Goal: Task Accomplishment & Management: Use online tool/utility

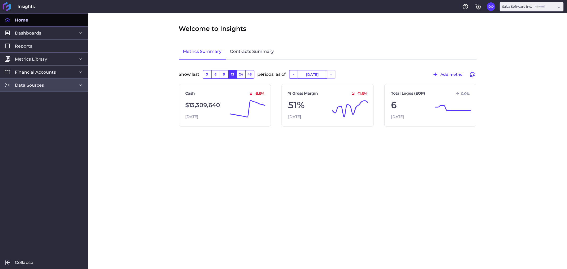
click at [43, 86] on span "Data Sources" at bounding box center [29, 85] width 29 height 6
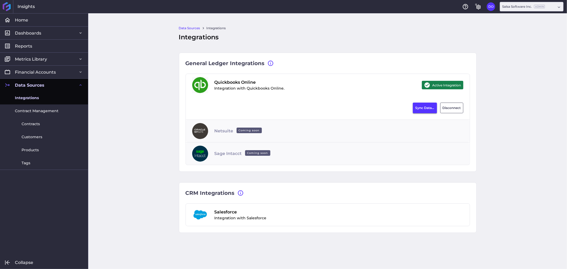
click at [423, 110] on button "Sync Data..." at bounding box center [425, 108] width 24 height 11
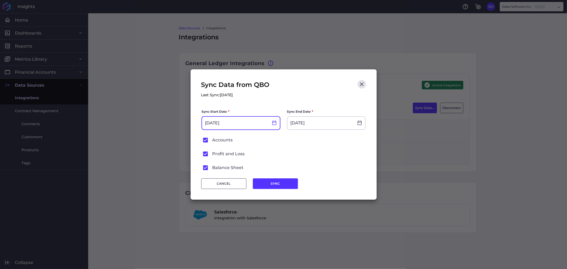
click at [274, 121] on icon at bounding box center [274, 122] width 5 height 5
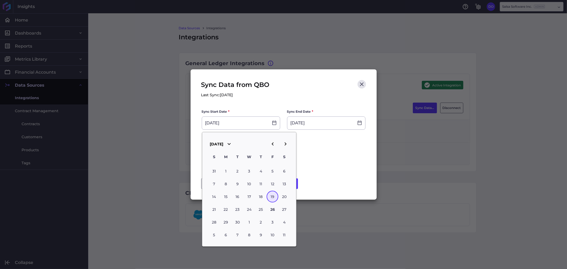
click at [270, 142] on icon "button" at bounding box center [272, 144] width 6 height 6
click at [262, 218] on div "31" at bounding box center [261, 222] width 12 height 12
type input "[DATE]"
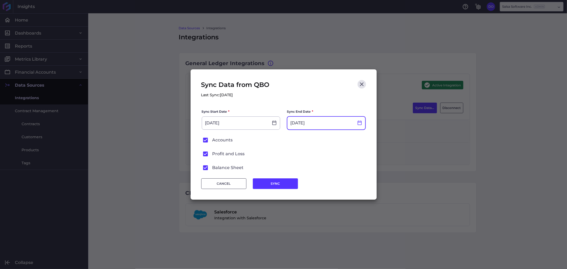
click at [359, 124] on icon at bounding box center [359, 123] width 4 height 5
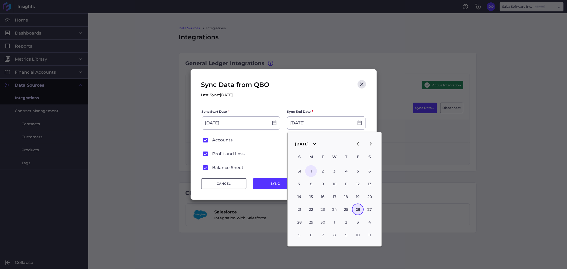
click at [310, 170] on div "1" at bounding box center [311, 171] width 12 height 12
type input "[DATE]"
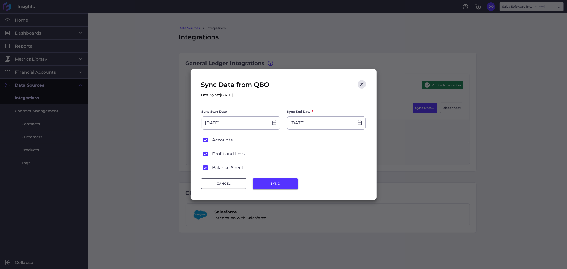
click at [281, 183] on button "SYNC" at bounding box center [275, 183] width 45 height 11
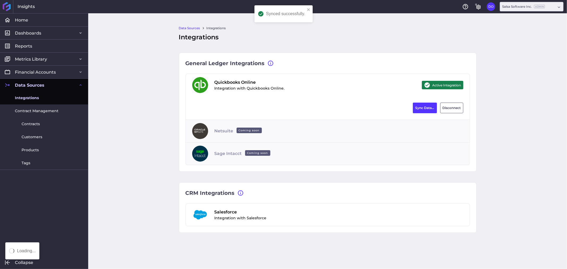
type input "[DATE]"
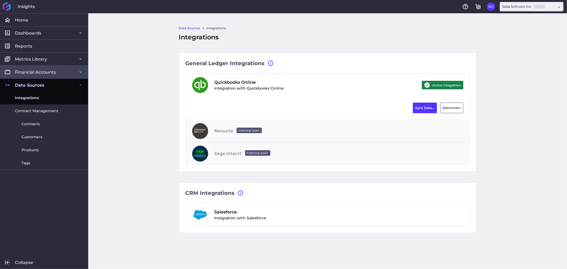
click at [65, 71] on link "Financial Accounts" at bounding box center [44, 71] width 88 height 13
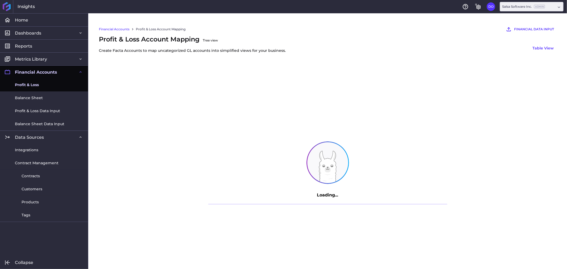
click at [33, 87] on span "Profit & Loss" at bounding box center [27, 85] width 24 height 6
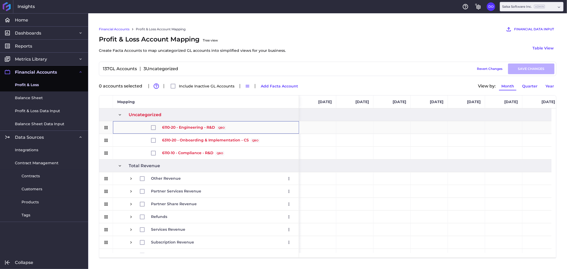
drag, startPoint x: 179, startPoint y: 129, endPoint x: 193, endPoint y: 127, distance: 14.7
click at [193, 127] on span "6110-20 - Engineering - R&D QBO Source" at bounding box center [193, 127] width 63 height 12
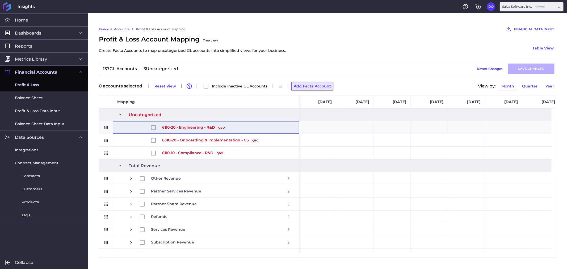
click at [311, 87] on button "Add Facta Account" at bounding box center [312, 86] width 42 height 9
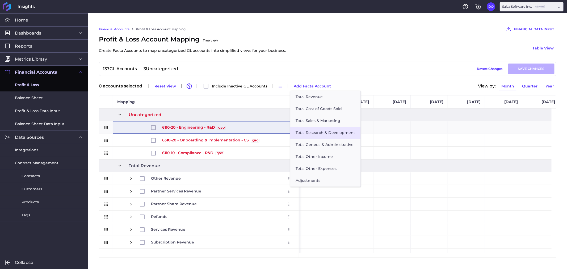
click at [322, 131] on button "Total Research & Development" at bounding box center [325, 133] width 70 height 12
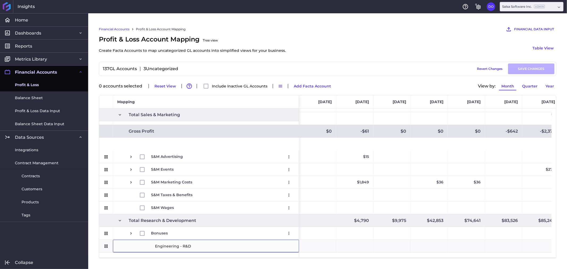
scroll to position [272, 0]
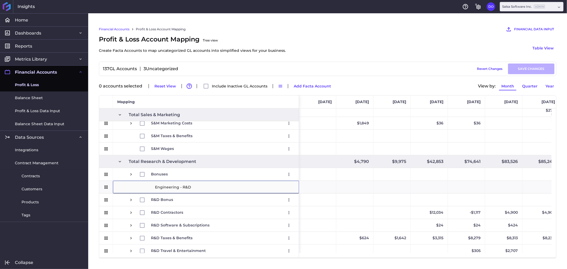
type input "Engineering - R&D"
click at [345, 41] on div "Profit & Loss Account Mapping Tree view Create Facta Accounts to map uncategori…" at bounding box center [327, 48] width 457 height 27
click at [94, 197] on div "Financial Accounts Profit & Loss Account Mapping FINANCIAL DATA INPUT AI Assist…" at bounding box center [327, 141] width 478 height 256
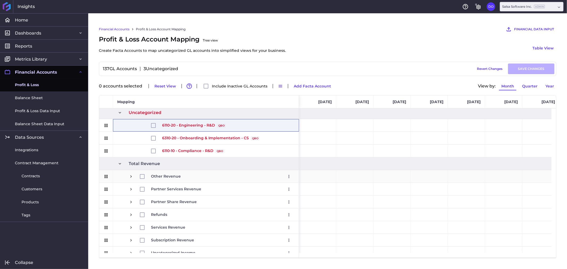
scroll to position [0, 0]
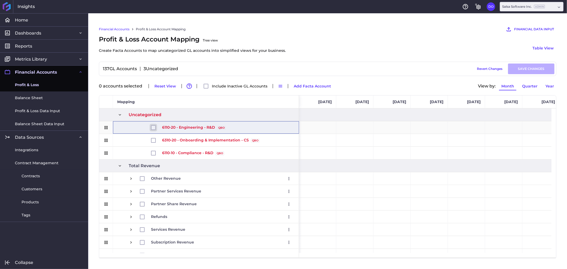
click at [154, 126] on input "Press Space to toggle row selection (unchecked)" at bounding box center [153, 127] width 5 height 5
checkbox input "true"
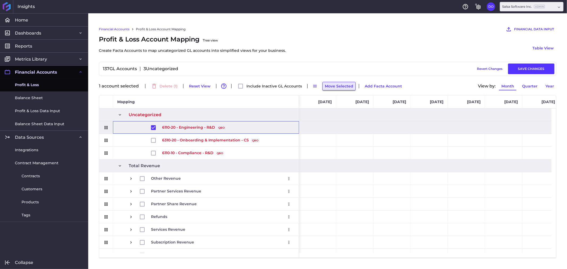
click at [339, 84] on button "Move Selected" at bounding box center [338, 86] width 33 height 9
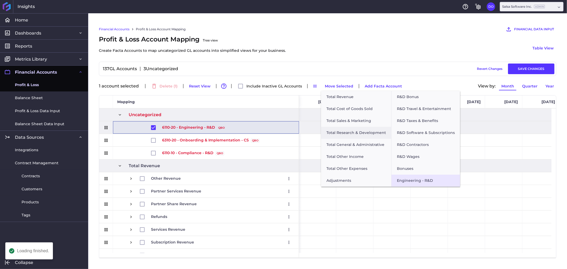
click at [413, 179] on button "Engineering - R&D" at bounding box center [425, 181] width 69 height 12
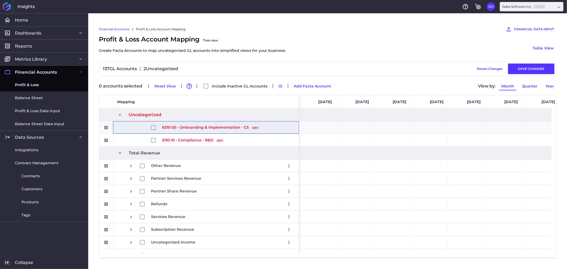
click at [407, 39] on div "Profit & Loss Account Mapping Tree view Create Facta Accounts to map uncategori…" at bounding box center [327, 48] width 457 height 27
click at [300, 84] on button "Add Facta Account" at bounding box center [312, 86] width 42 height 9
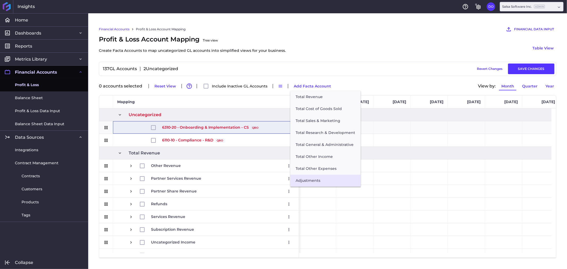
click at [311, 184] on button "Adjustments" at bounding box center [325, 181] width 70 height 12
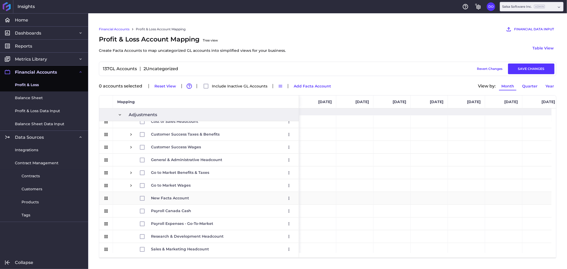
scroll to position [794, 0]
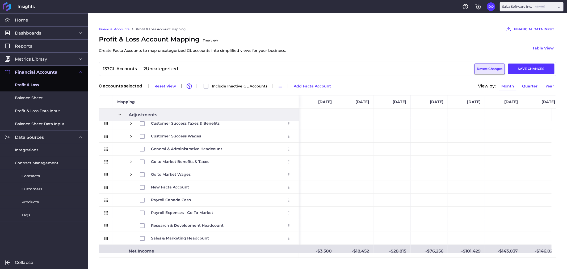
click at [493, 70] on button "Revert Changes" at bounding box center [489, 68] width 30 height 11
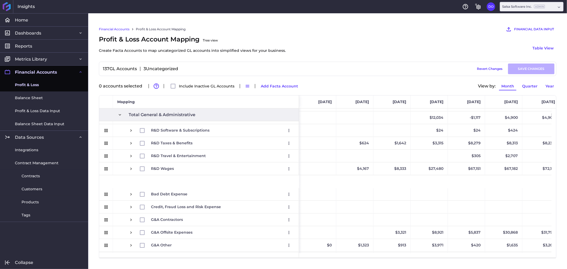
scroll to position [0, 0]
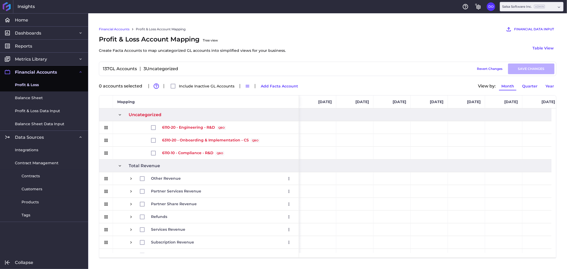
click at [323, 79] on div "137 GL Accounts 3 Uncategorized Draft Saved Revert Changes SAVE CHANGES 0 accou…" at bounding box center [327, 160] width 457 height 197
click at [271, 83] on button "Add Facta Account" at bounding box center [279, 86] width 42 height 9
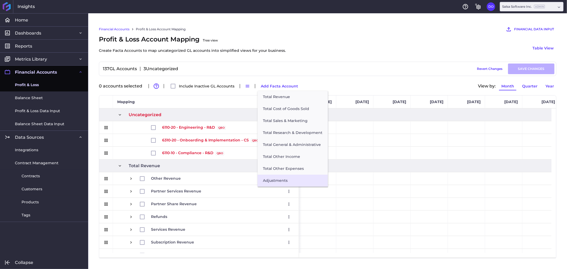
click at [278, 181] on button "Adjustments" at bounding box center [292, 181] width 70 height 12
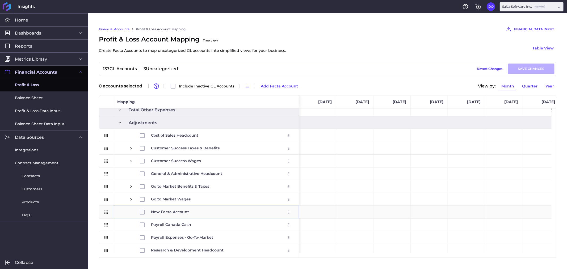
click at [194, 214] on span "New Facta Account Edit Remove" at bounding box center [222, 212] width 142 height 12
type input "Onboarding & Implementation - CS"
click at [333, 53] on div "Profit & Loss Account Mapping Tree view Create Facta Accounts to map uncategori…" at bounding box center [327, 48] width 457 height 27
click at [93, 228] on div "Financial Accounts Profit & Loss Account Mapping FINANCIAL DATA INPUT AI Assist…" at bounding box center [327, 141] width 478 height 256
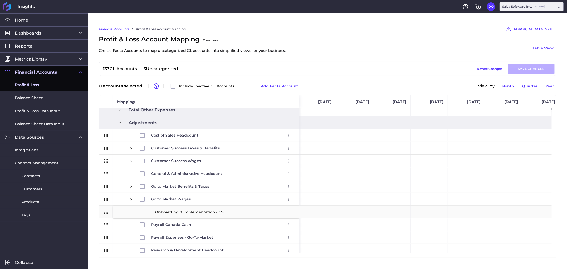
click at [140, 211] on div "Onboarding & Implementation - CS" at bounding box center [206, 212] width 186 height 12
click at [132, 148] on span "Press SPACE to select this row." at bounding box center [131, 148] width 5 height 5
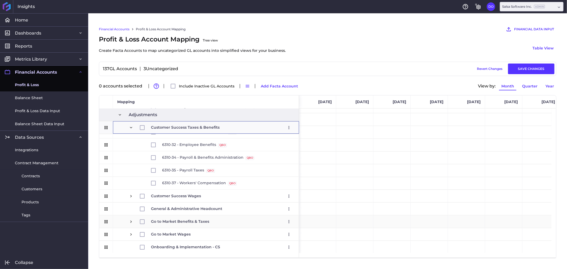
scroll to position [905, 0]
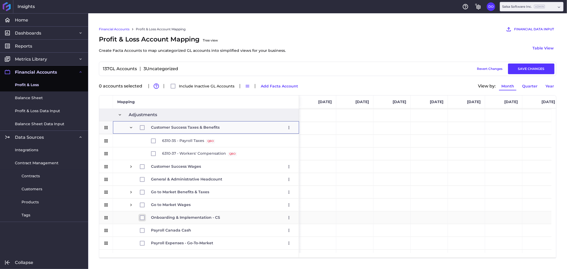
click at [141, 218] on input "Press Space to toggle row selection (unchecked)" at bounding box center [142, 217] width 5 height 5
checkbox input "true"
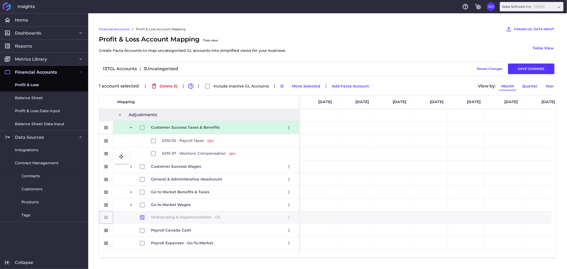
drag, startPoint x: 105, startPoint y: 217, endPoint x: 117, endPoint y: 152, distance: 65.3
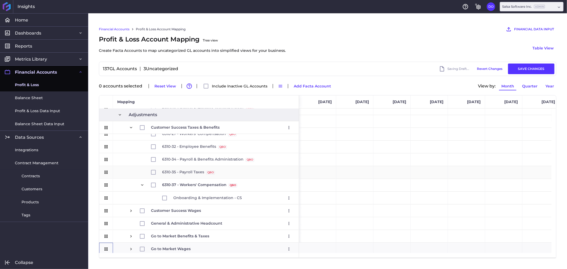
scroll to position [846, 0]
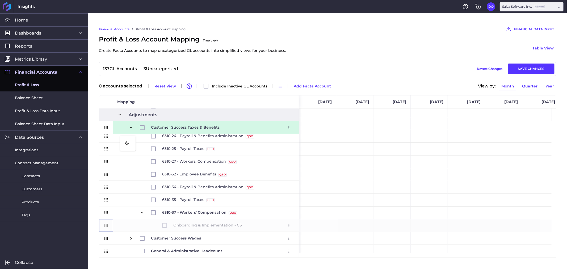
drag, startPoint x: 106, startPoint y: 226, endPoint x: 123, endPoint y: 139, distance: 88.9
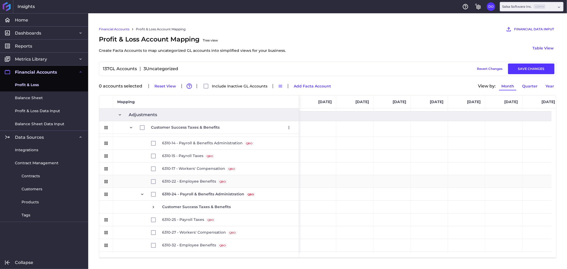
scroll to position [787, 0]
click at [478, 69] on button "Revert Changes" at bounding box center [489, 68] width 30 height 11
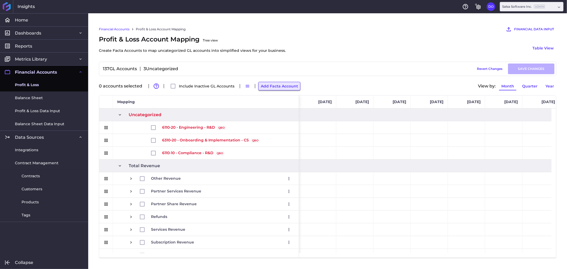
click at [270, 87] on button "Add Facta Account" at bounding box center [279, 86] width 42 height 9
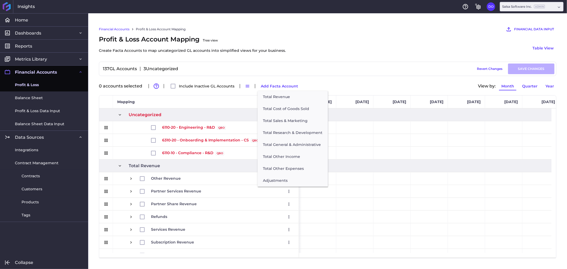
click at [356, 61] on div "Profit & Loss Account Mapping Tree view Create Facta Accounts to map uncategori…" at bounding box center [327, 48] width 457 height 27
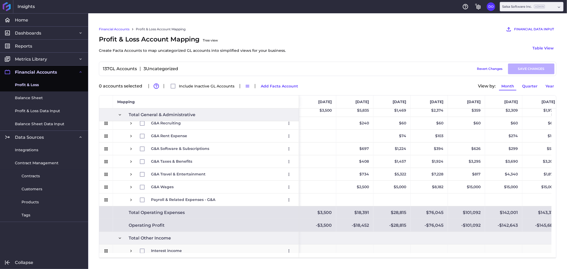
scroll to position [616, 0]
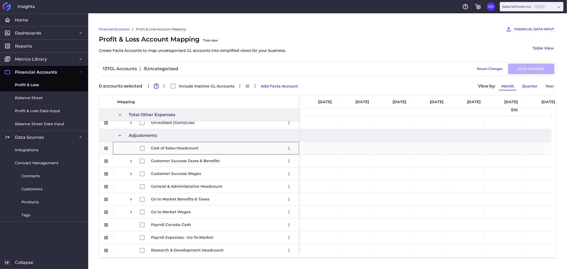
click at [290, 149] on icon "User Menu" at bounding box center [288, 148] width 5 height 5
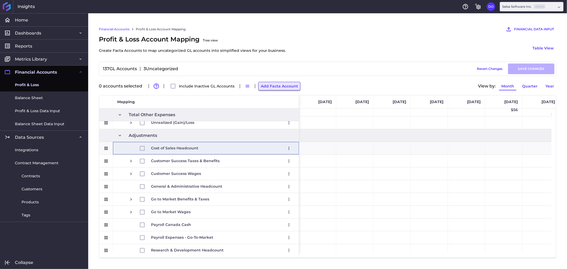
click at [277, 86] on button "Add Facta Account" at bounding box center [279, 86] width 42 height 9
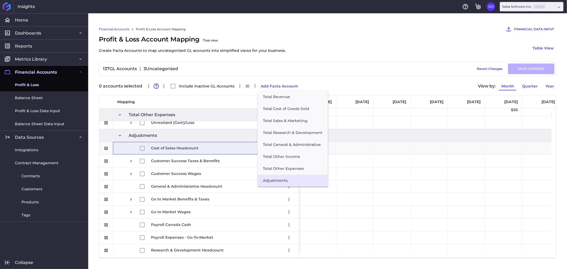
click at [280, 177] on button "Adjustments" at bounding box center [292, 181] width 70 height 12
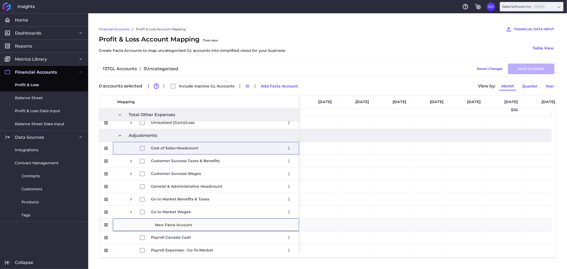
click at [488, 63] on div "137 GL Accounts 3 Uncategorized Draft Saved Revert Changes SAVE CHANGES" at bounding box center [327, 69] width 457 height 14
click at [485, 69] on button "Revert Changes" at bounding box center [489, 68] width 30 height 11
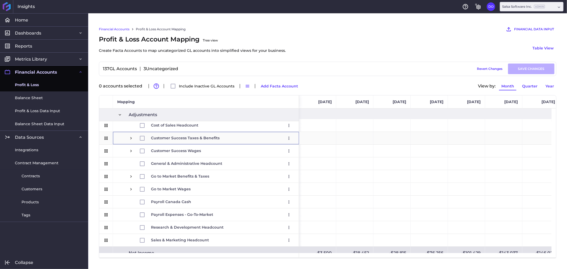
click at [131, 139] on span "Press SPACE to select this row." at bounding box center [131, 138] width 5 height 5
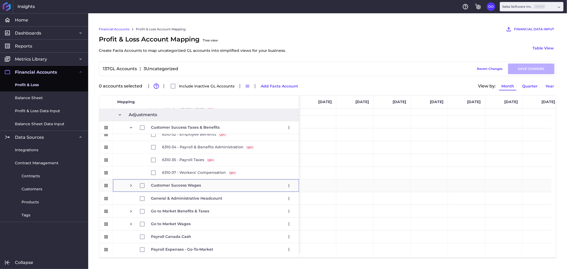
click at [129, 183] on span "Press SPACE to select this row." at bounding box center [131, 185] width 5 height 5
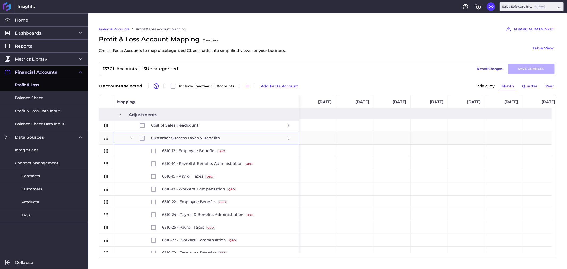
click at [132, 138] on span "Press SPACE to select this row." at bounding box center [131, 138] width 5 height 5
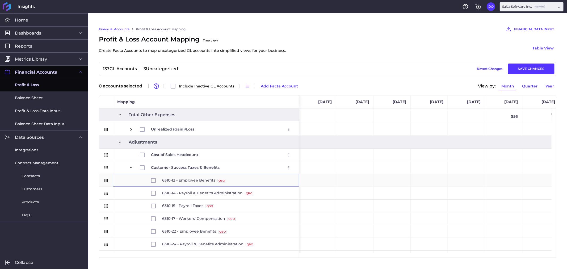
click at [134, 180] on span "6310-12 - Employee Benefits QBO Source" at bounding box center [212, 180] width 166 height 12
click at [166, 167] on span "Customer Success Taxes & Benefits" at bounding box center [185, 168] width 69 height 12
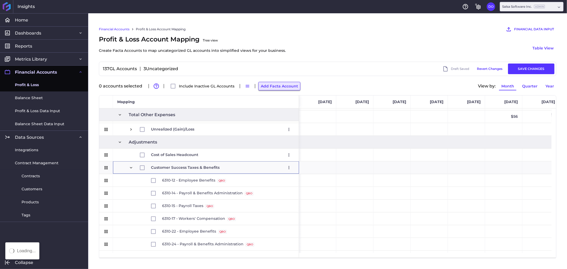
click at [269, 88] on button "Add Facta Account" at bounding box center [279, 86] width 42 height 9
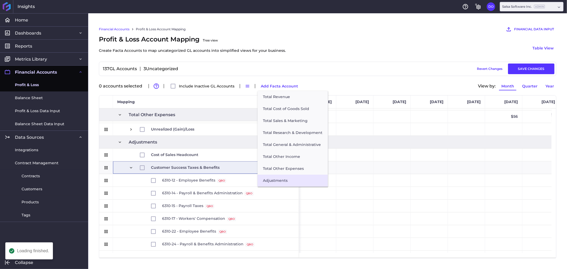
click at [288, 180] on button "Adjustments" at bounding box center [292, 181] width 70 height 12
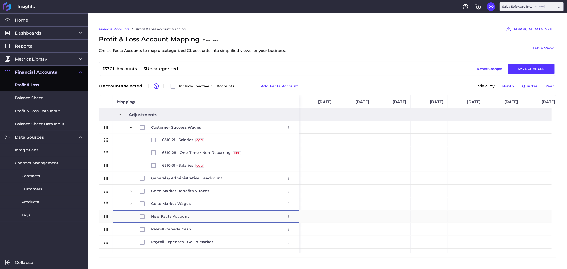
click at [192, 215] on span "New Facta Account Edit Remove" at bounding box center [222, 216] width 142 height 12
type input "Onboarding & Implementation - CS"
click at [331, 65] on div "137 GL Accounts 3 Uncategorized Draft Saved Revert Changes SAVE CHANGES" at bounding box center [327, 68] width 453 height 11
click at [144, 261] on div "Financial Accounts Profit & Loss Account Mapping FINANCIAL DATA INPUT AI Assist…" at bounding box center [327, 141] width 478 height 256
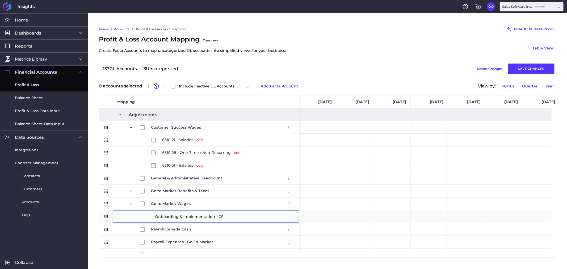
click at [125, 217] on div "Onboarding & Implementation - CS" at bounding box center [206, 216] width 186 height 12
click at [120, 228] on div "Payroll Canada Cash Edit Remove" at bounding box center [206, 229] width 186 height 12
click at [288, 217] on icon "User Menu" at bounding box center [288, 216] width 1 height 3
click at [125, 217] on div "Onboarding & Implementation - CS Edit Remove" at bounding box center [206, 216] width 186 height 12
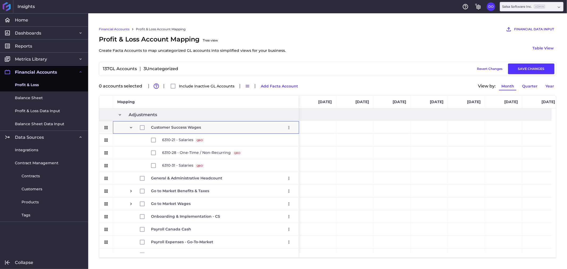
click at [131, 129] on span "Press SPACE to select this row." at bounding box center [131, 127] width 5 height 5
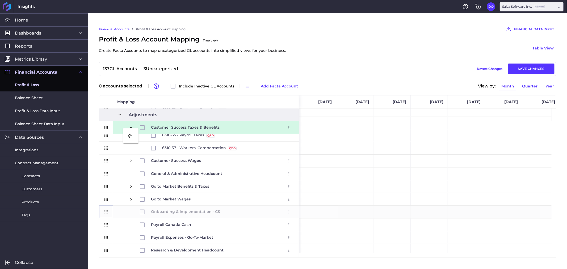
drag, startPoint x: 108, startPoint y: 212, endPoint x: 126, endPoint y: 131, distance: 82.4
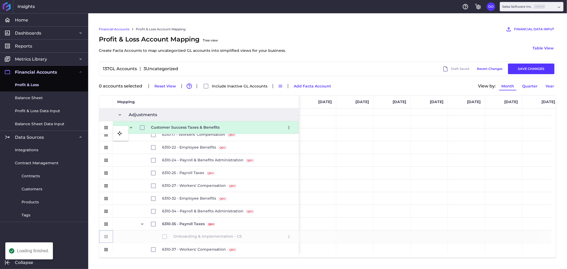
drag, startPoint x: 105, startPoint y: 235, endPoint x: 116, endPoint y: 129, distance: 106.8
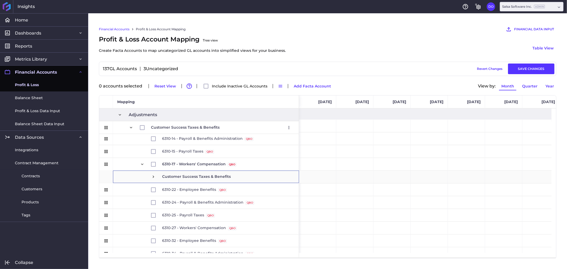
click at [154, 179] on span at bounding box center [153, 177] width 5 height 5
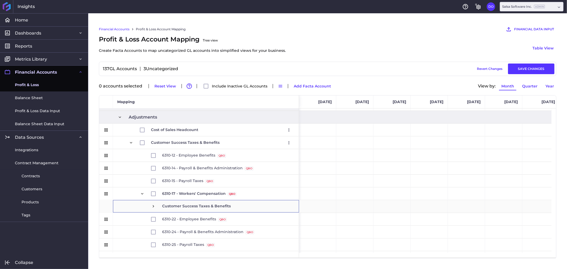
click at [151, 207] on span at bounding box center [153, 206] width 5 height 5
click at [138, 195] on span "6310-17 - Workers' Compensation QBO Source" at bounding box center [205, 194] width 177 height 12
click at [141, 194] on span "Press SPACE to select this row." at bounding box center [142, 193] width 5 height 5
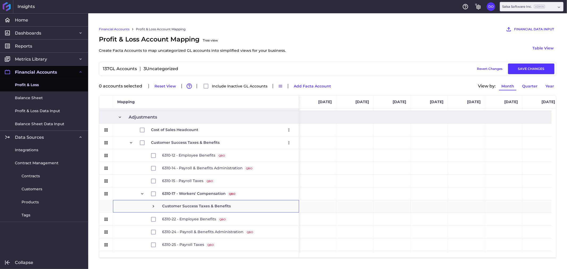
click at [152, 205] on span at bounding box center [153, 206] width 5 height 5
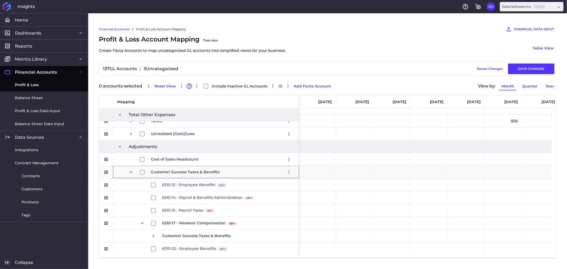
click at [130, 172] on span "Press SPACE to select this row." at bounding box center [131, 172] width 5 height 5
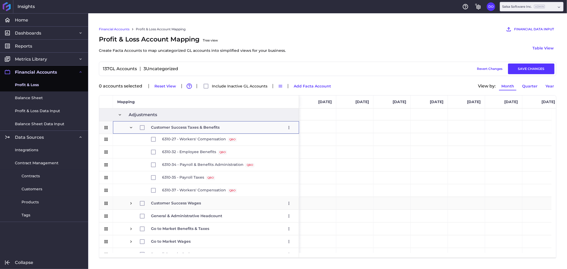
click at [131, 203] on span "Press SPACE to select this row." at bounding box center [131, 203] width 5 height 5
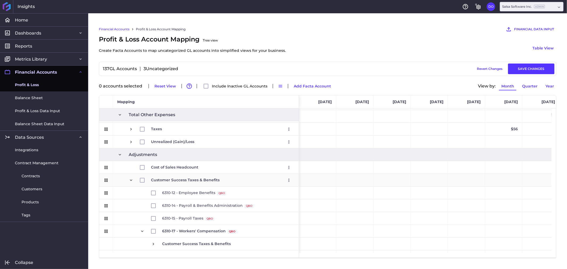
click at [130, 180] on span "Press SPACE to select this row." at bounding box center [131, 180] width 5 height 5
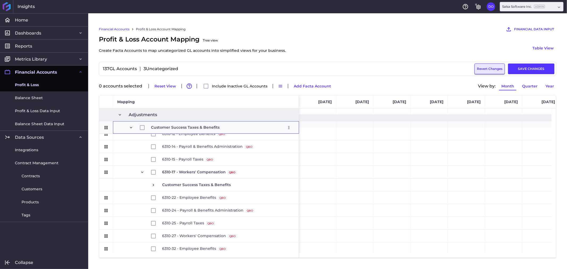
click at [488, 69] on button "Revert Changes" at bounding box center [489, 68] width 30 height 11
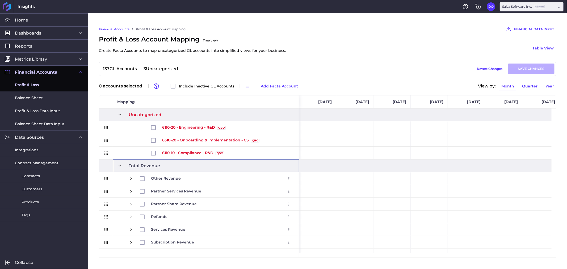
click at [116, 165] on div "Total Revenue" at bounding box center [206, 165] width 186 height 12
click at [118, 168] on span at bounding box center [119, 165] width 5 height 5
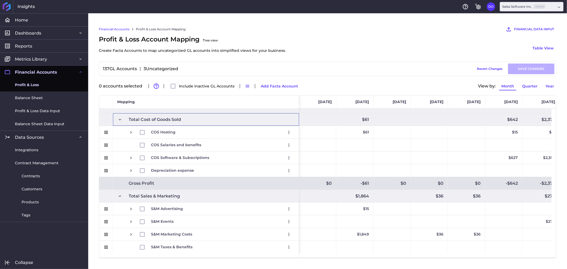
click at [121, 121] on span at bounding box center [119, 119] width 5 height 5
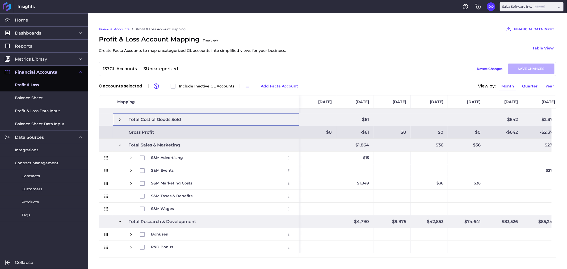
click at [121, 145] on span at bounding box center [119, 145] width 5 height 5
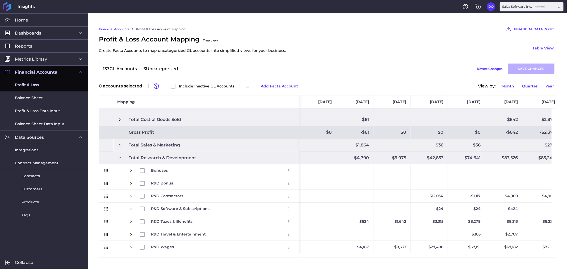
click at [122, 155] on span "Total Research & Development" at bounding box center [205, 158] width 177 height 12
click at [121, 157] on span at bounding box center [119, 157] width 5 height 5
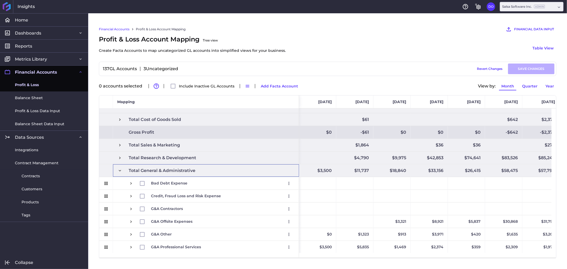
click at [120, 171] on span at bounding box center [119, 170] width 5 height 5
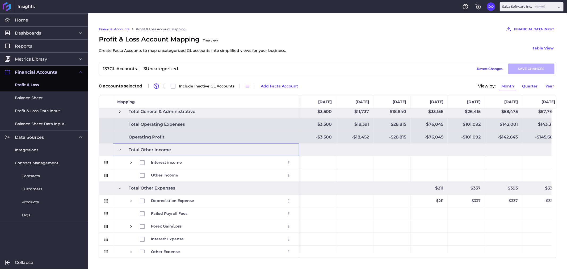
click at [118, 150] on span at bounding box center [119, 149] width 5 height 5
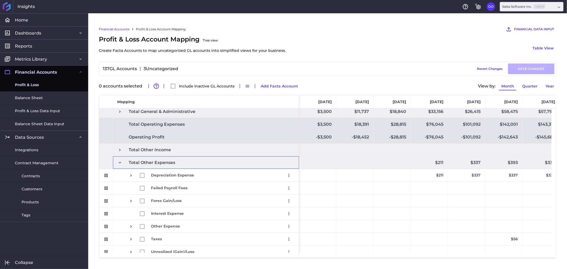
click at [118, 164] on span at bounding box center [119, 162] width 5 height 5
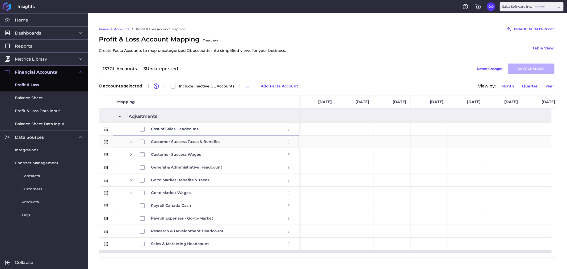
click at [120, 142] on span "Customer Success Taxes & Benefits Edit Remove" at bounding box center [205, 142] width 177 height 12
click at [131, 140] on span "Press SPACE to select this row." at bounding box center [131, 141] width 5 height 5
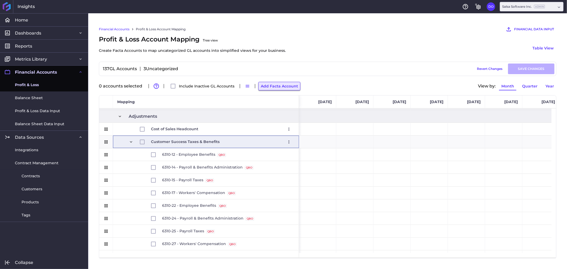
click at [277, 88] on button "Add Facta Account" at bounding box center [279, 86] width 42 height 9
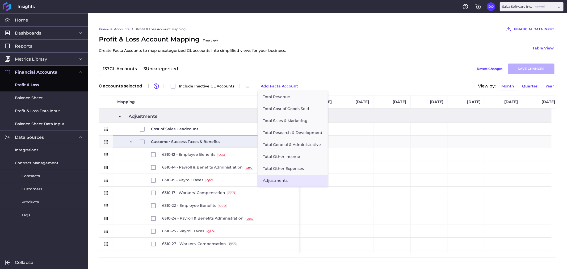
click at [276, 180] on button "Adjustments" at bounding box center [292, 181] width 70 height 12
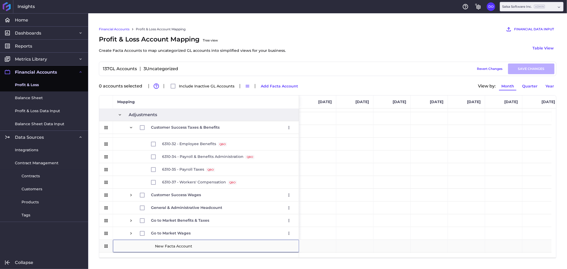
paste input "Onboarding & Implementation - CS"
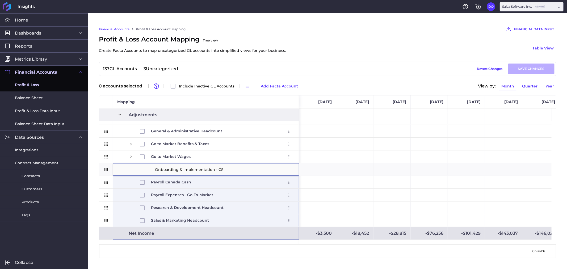
type input "Onboarding & Implementation - CS"
click at [147, 248] on div "Average : NaN Count : 6 Min : Max : Sum : 0" at bounding box center [327, 251] width 457 height 14
click at [332, 56] on div "Profit & Loss Account Mapping Tree view Create Facta Accounts to map uncategori…" at bounding box center [327, 48] width 457 height 27
click at [171, 261] on div "Financial Accounts Profit & Loss Account Mapping FINANCIAL DATA INPUT AI Assist…" at bounding box center [327, 141] width 478 height 256
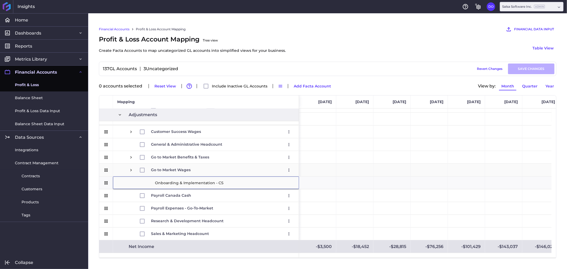
click at [123, 169] on div "Customer Success Wages Edit Remove General & Administrative Headcount Edit Remo…" at bounding box center [199, 4] width 200 height 497
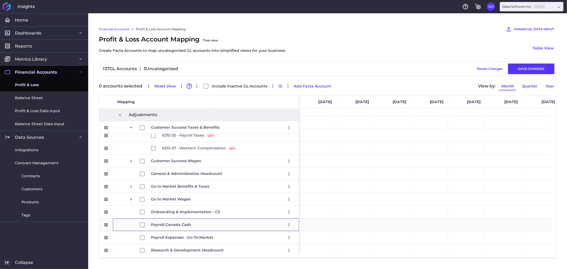
click at [116, 223] on div "Payroll Canada Cash Edit Remove" at bounding box center [206, 224] width 186 height 12
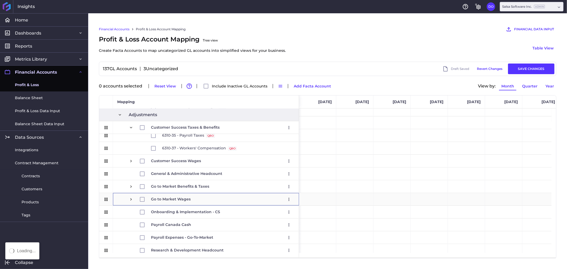
click at [129, 201] on span "Press SPACE to select this row." at bounding box center [131, 199] width 5 height 5
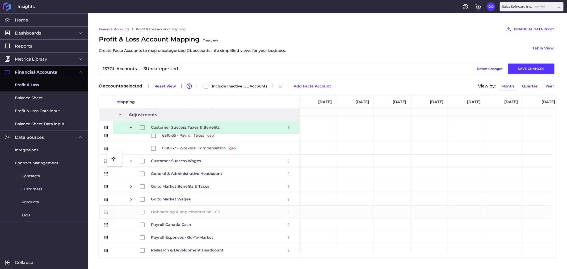
drag, startPoint x: 107, startPoint y: 212, endPoint x: 109, endPoint y: 154, distance: 57.7
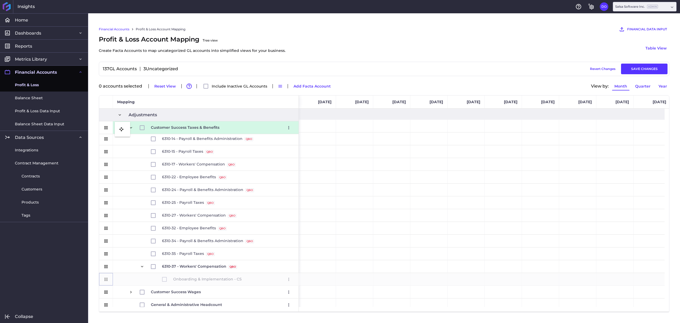
drag, startPoint x: 104, startPoint y: 278, endPoint x: 117, endPoint y: 125, distance: 154.2
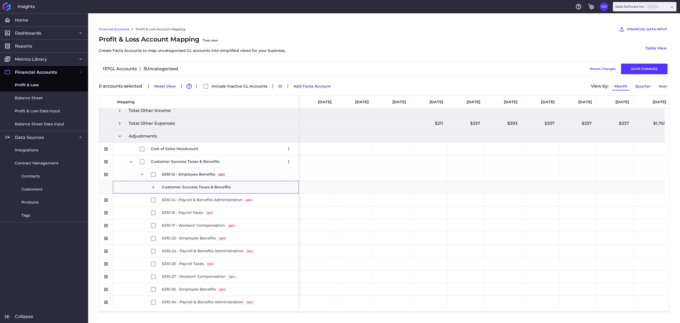
click at [153, 185] on span at bounding box center [153, 187] width 5 height 5
click at [141, 172] on span "Press SPACE to select this row." at bounding box center [142, 174] width 5 height 5
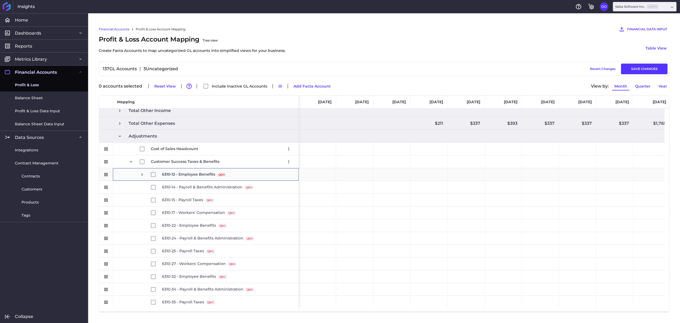
click at [141, 172] on span "Press SPACE to select this row." at bounding box center [142, 174] width 5 height 5
click at [131, 162] on span "Press SPACE to select this row." at bounding box center [131, 161] width 5 height 5
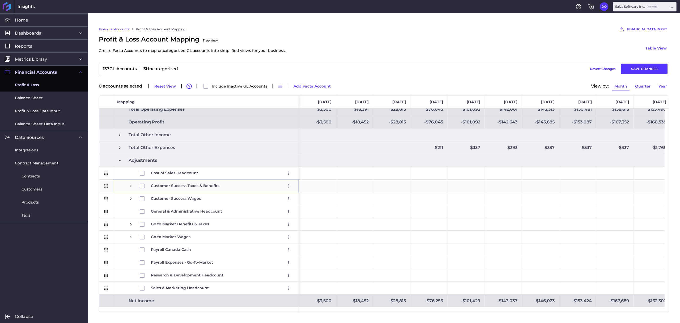
click at [131, 185] on span "Press SPACE to select this row." at bounding box center [131, 185] width 5 height 5
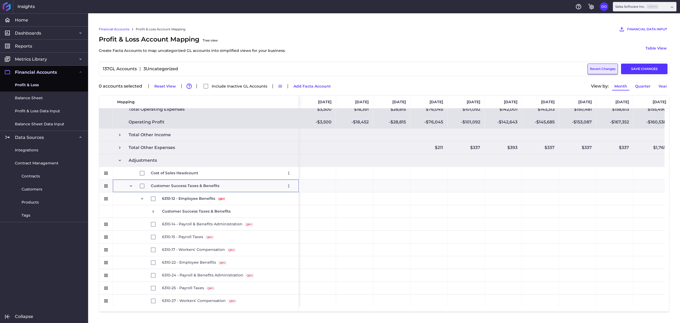
click at [566, 65] on button "Revert Changes" at bounding box center [603, 68] width 30 height 11
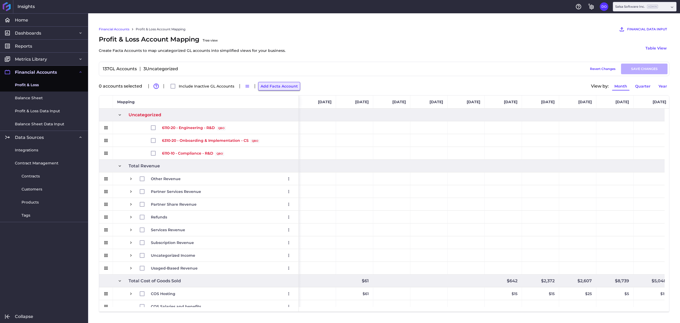
click at [274, 82] on button "Add Facta Account" at bounding box center [279, 86] width 42 height 9
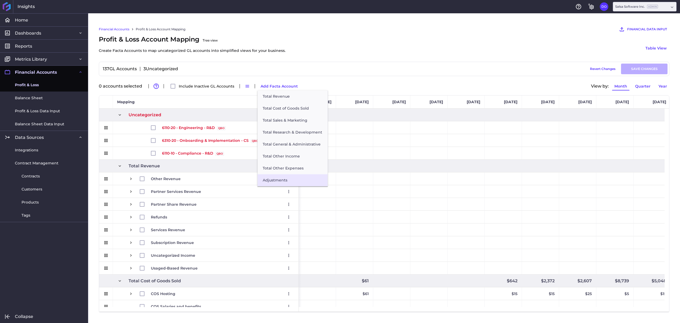
click at [283, 180] on button "Adjustments" at bounding box center [292, 180] width 70 height 12
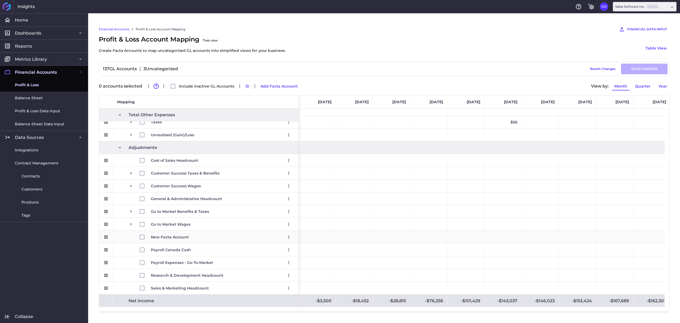
click at [183, 239] on span "New Facta Account" at bounding box center [170, 237] width 38 height 12
type input "Onboarding & Implementation - CS"
click at [120, 266] on div "Payroll Expenses - Go-To-Market Edit Remove" at bounding box center [206, 262] width 186 height 12
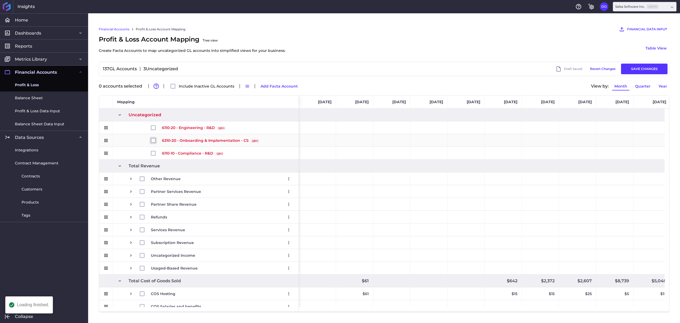
click at [153, 139] on input "Press Space to toggle row selection (unchecked)" at bounding box center [153, 140] width 5 height 5
checkbox input "true"
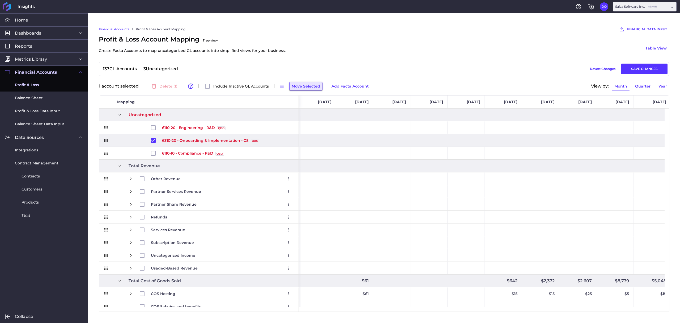
click at [305, 87] on button "Move Selected" at bounding box center [305, 86] width 33 height 9
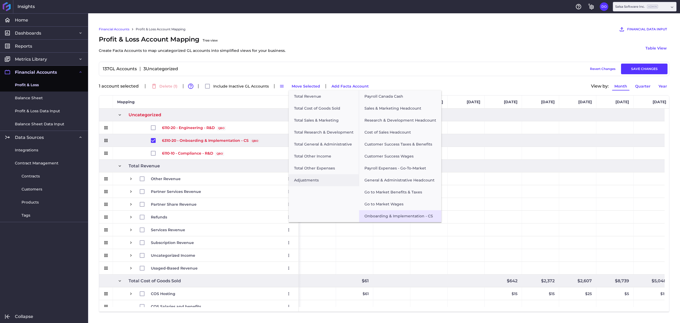
click at [391, 216] on button "Onboarding & Implementation - CS" at bounding box center [400, 216] width 82 height 12
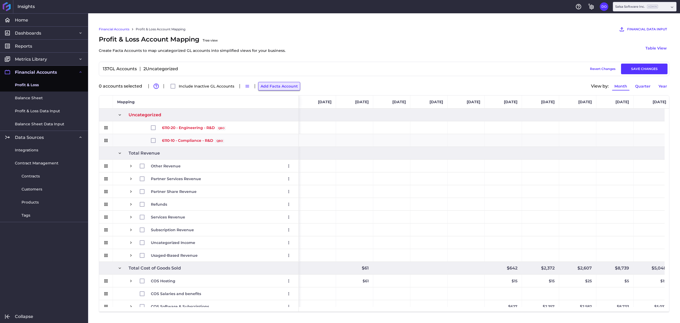
click at [283, 88] on button "Add Facta Account" at bounding box center [279, 86] width 42 height 9
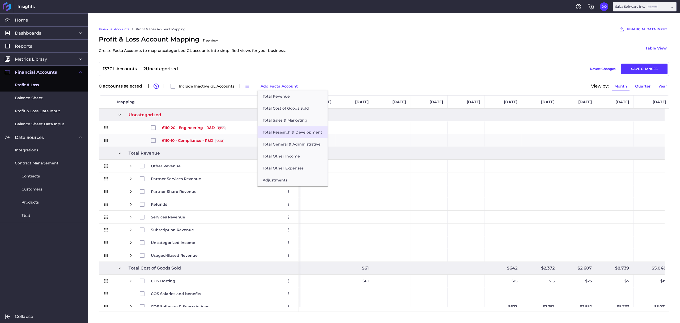
click at [288, 129] on button "Total Research & Development" at bounding box center [292, 132] width 70 height 12
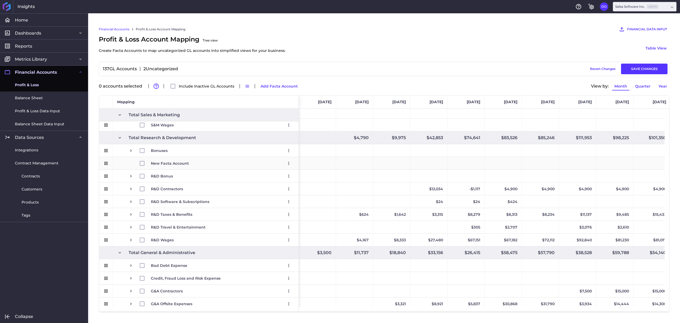
click at [172, 161] on span "New Facta Account" at bounding box center [170, 163] width 38 height 12
type input "Engineering - R&D"
click at [359, 48] on div "Profit & Loss Account Mapping Tree view Create Facta Accounts to map uncategori…" at bounding box center [384, 48] width 571 height 27
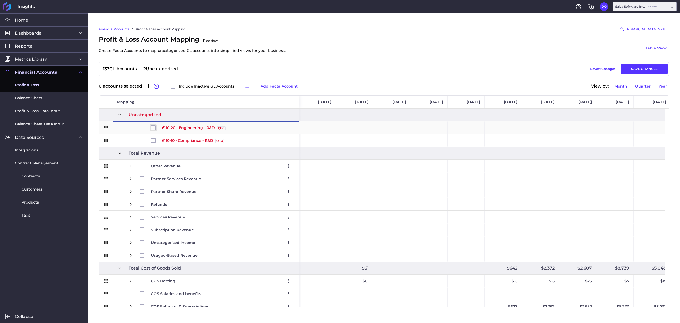
click at [152, 125] on input "Press Space to toggle row selection (unchecked)" at bounding box center [153, 127] width 5 height 5
checkbox input "true"
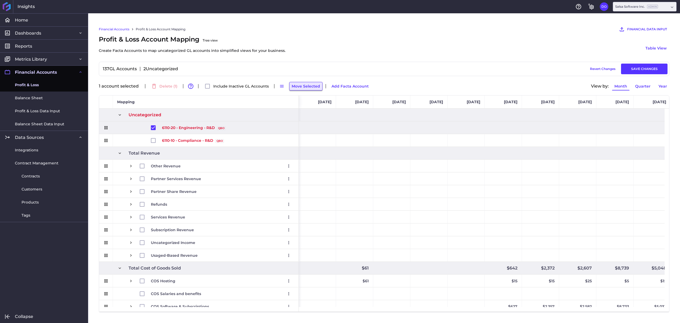
click at [304, 84] on button "Move Selected" at bounding box center [305, 86] width 33 height 9
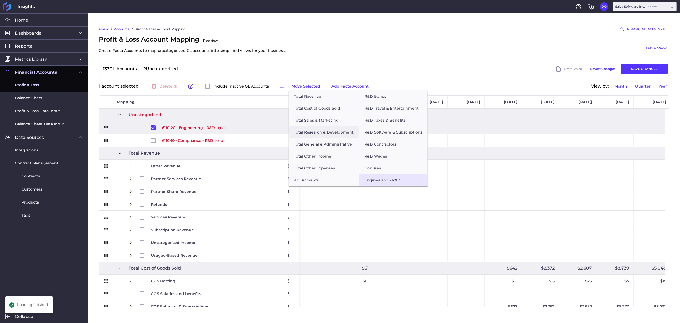
click at [383, 181] on button "Engineering - R&D" at bounding box center [393, 180] width 69 height 12
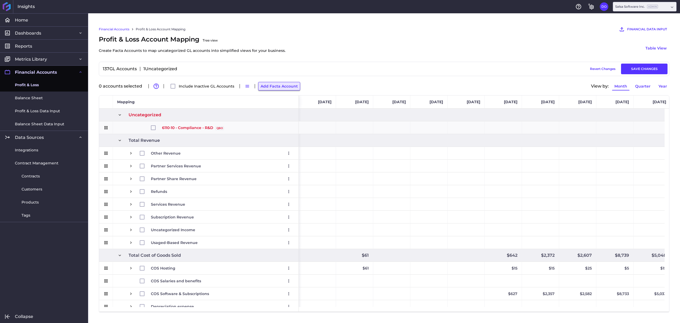
click at [264, 82] on button "Add Facta Account" at bounding box center [279, 86] width 42 height 9
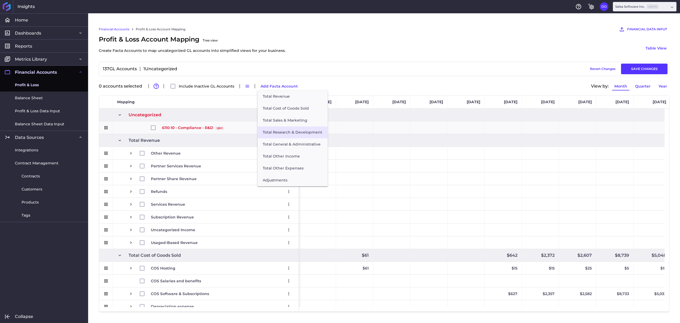
click at [287, 131] on button "Total Research & Development" at bounding box center [292, 132] width 70 height 12
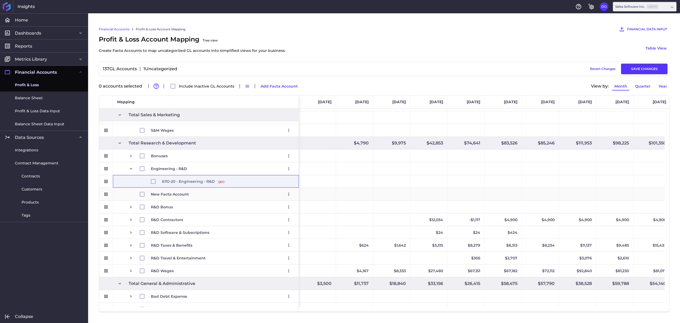
click at [181, 191] on span "New Facta Account" at bounding box center [170, 194] width 38 height 12
type input "Compliance - R&D"
click at [423, 43] on div "Profit & Loss Account Mapping Tree view Create Facta Accounts to map uncategori…" at bounding box center [384, 48] width 571 height 27
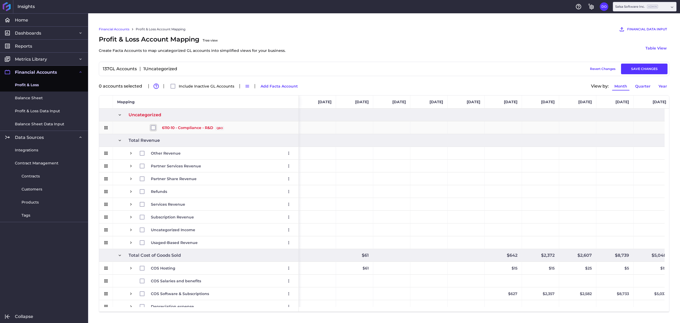
click at [151, 127] on input "Press Space to toggle row selection (unchecked)" at bounding box center [153, 127] width 5 height 5
checkbox input "true"
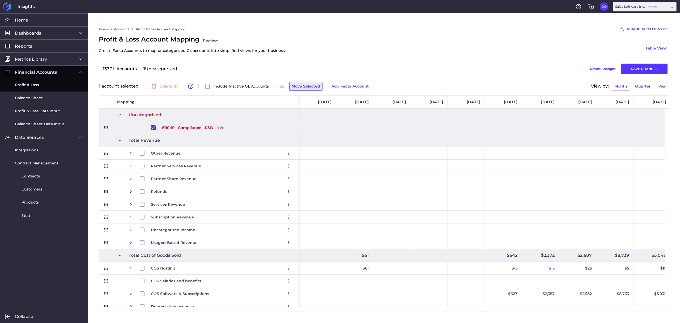
click at [307, 86] on button "Move Selected" at bounding box center [305, 86] width 33 height 9
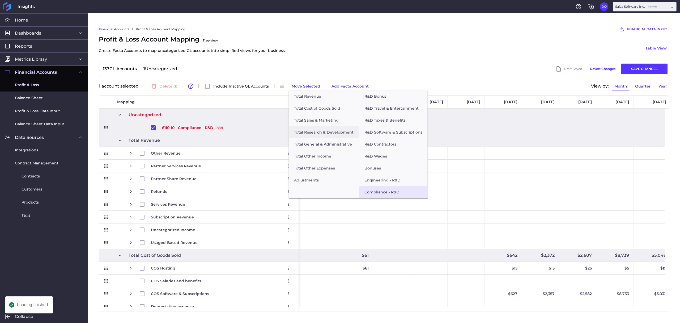
click at [384, 192] on button "Compliance - R&D" at bounding box center [393, 192] width 69 height 12
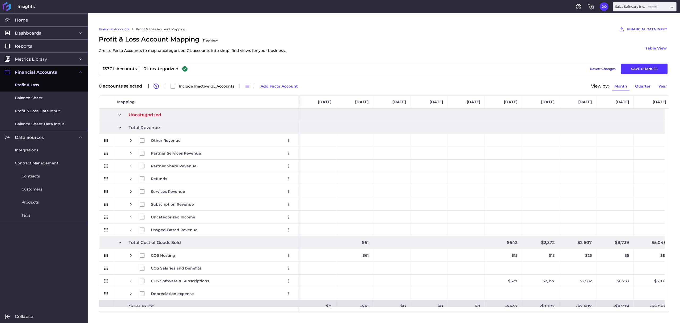
click at [417, 62] on div "137 GL Accounts 0 Uncategorized Draft Saved Revert Changes SAVE CHANGES" at bounding box center [384, 69] width 571 height 14
click at [566, 67] on button "SAVE CHANGES" at bounding box center [644, 68] width 46 height 11
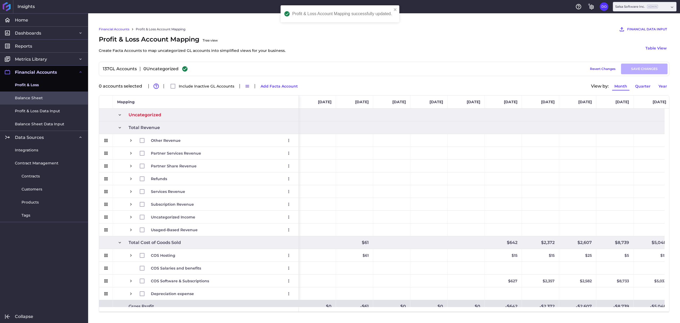
click at [40, 101] on link "Balance Sheet" at bounding box center [44, 97] width 88 height 13
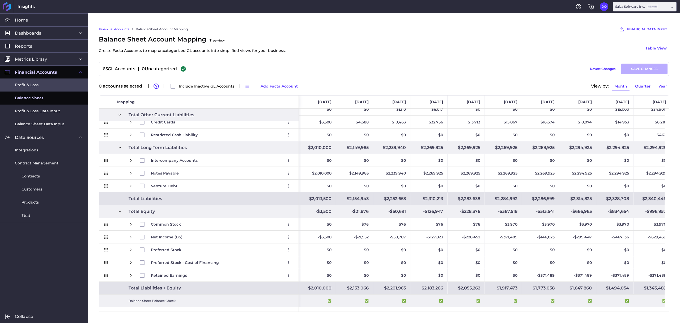
click at [39, 87] on link "Profit & Loss" at bounding box center [44, 84] width 88 height 13
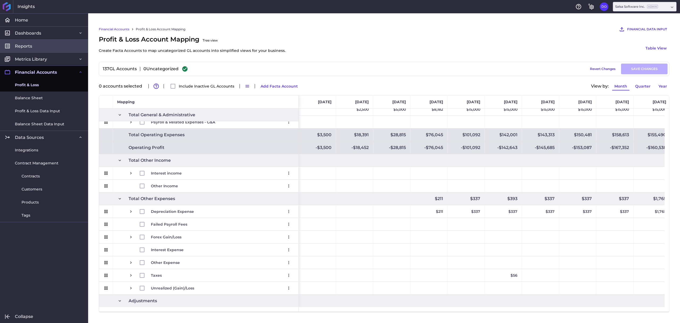
click at [32, 44] on link "Reports" at bounding box center [44, 45] width 88 height 13
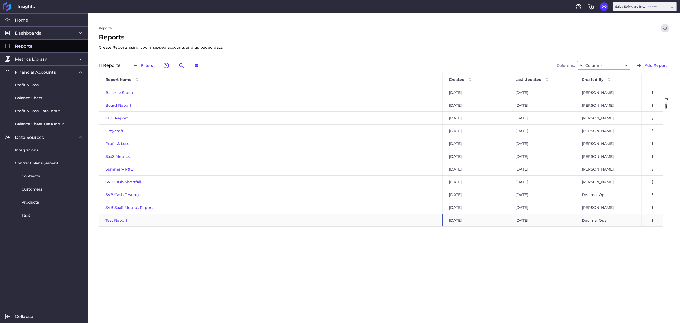
click at [119, 218] on span "Test Report" at bounding box center [116, 220] width 22 height 5
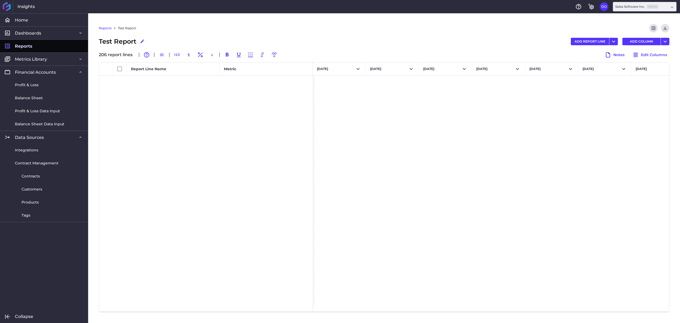
scroll to position [2396, 0]
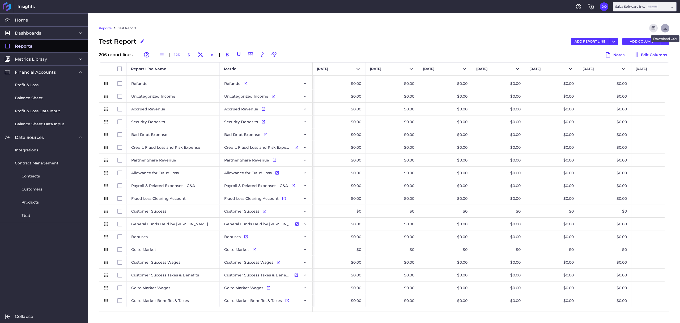
click at [566, 29] on icon "Download" at bounding box center [665, 28] width 5 height 5
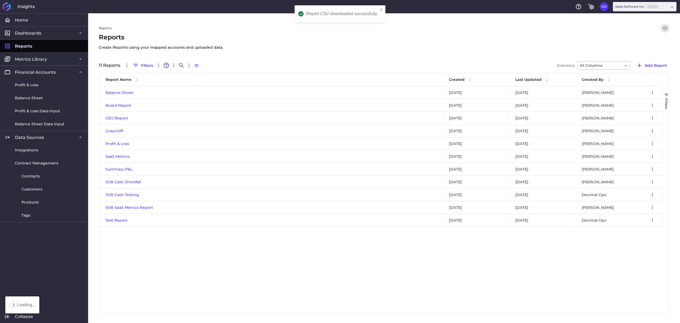
drag, startPoint x: 658, startPoint y: 18, endPoint x: 63, endPoint y: 111, distance: 602.2
click at [566, 18] on icon "Close" at bounding box center [659, 21] width 6 height 6
click at [38, 96] on span "Balance Sheet" at bounding box center [29, 98] width 28 height 6
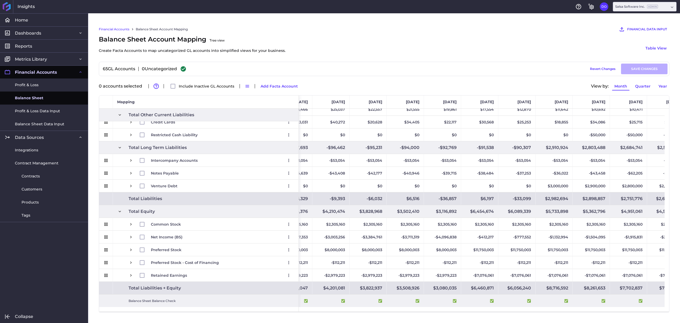
scroll to position [0, 1457]
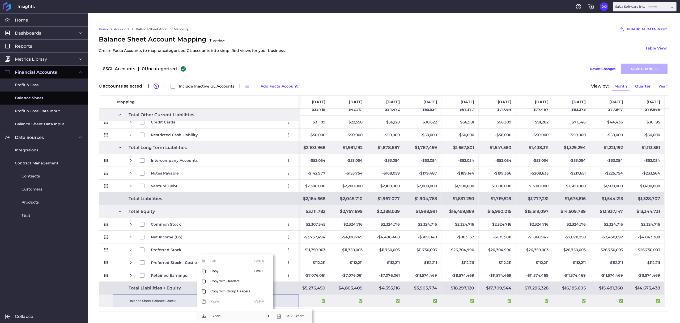
click at [302, 269] on span "CSV Export" at bounding box center [294, 316] width 27 height 10
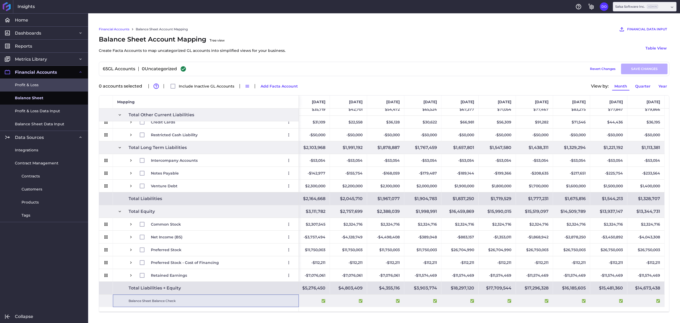
click at [32, 82] on span "Profit & Loss" at bounding box center [27, 85] width 24 height 6
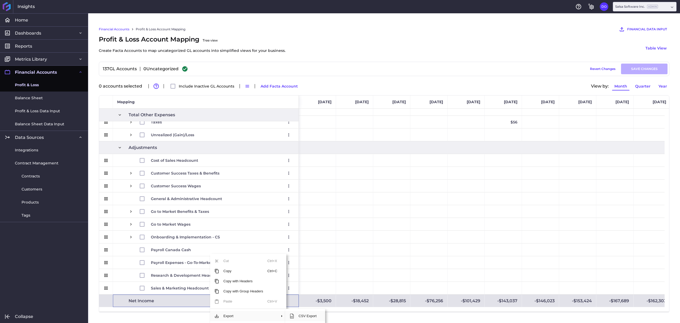
click at [301, 269] on span "CSV Export" at bounding box center [307, 316] width 27 height 10
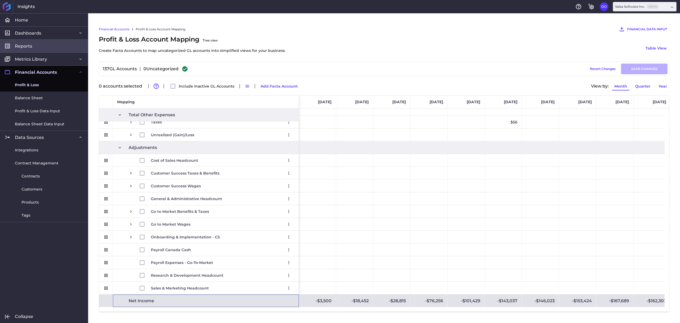
click at [30, 43] on span "Reports" at bounding box center [23, 46] width 17 height 6
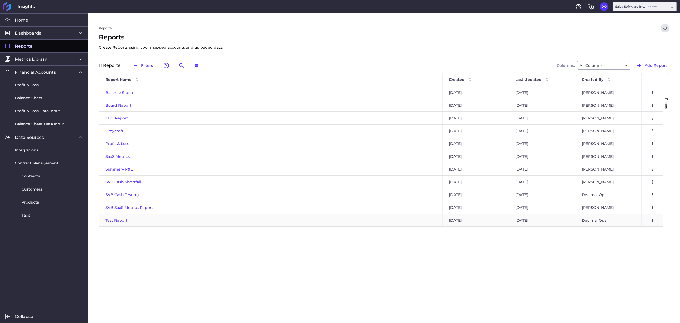
click at [118, 219] on span "Test Report" at bounding box center [116, 220] width 22 height 5
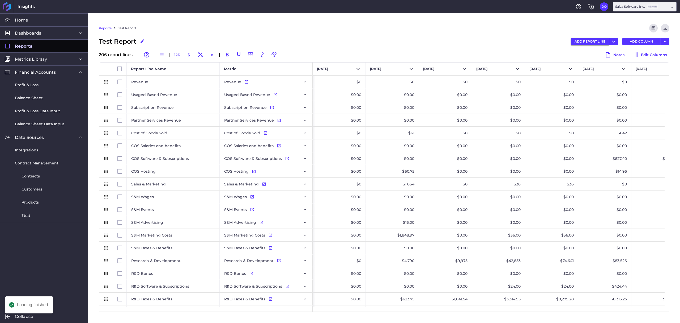
click at [566, 41] on button "ADD REPORT LINE" at bounding box center [590, 41] width 38 height 7
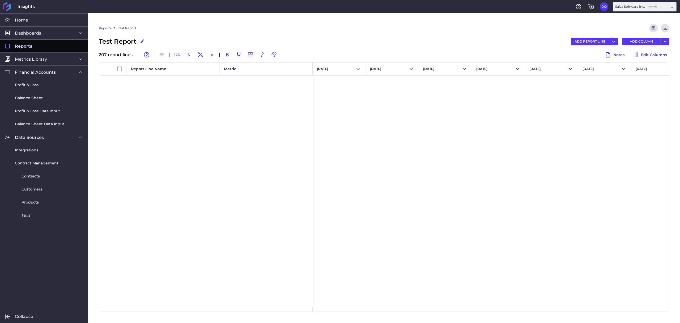
scroll to position [2408, 0]
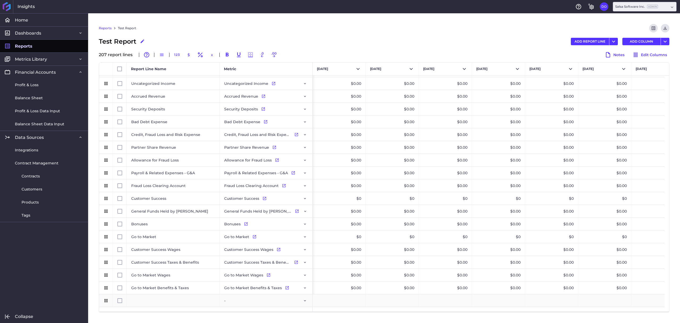
click at [166, 269] on div "Press SPACE to select this row." at bounding box center [173, 300] width 93 height 12
type input "Compliance - R&D"
click at [304, 269] on button "Press SPACE to select this row." at bounding box center [305, 300] width 6 height 6
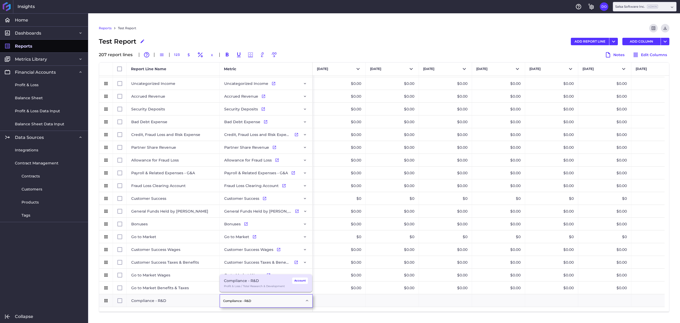
type input "Compliance - R&D"
click at [252, 269] on div "Compliance - R&D" at bounding box center [241, 280] width 35 height 6
click at [566, 39] on button "ADD REPORT LINE" at bounding box center [590, 41] width 38 height 7
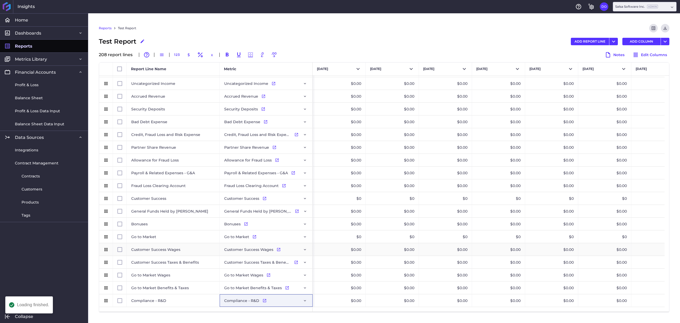
scroll to position [2421, 0]
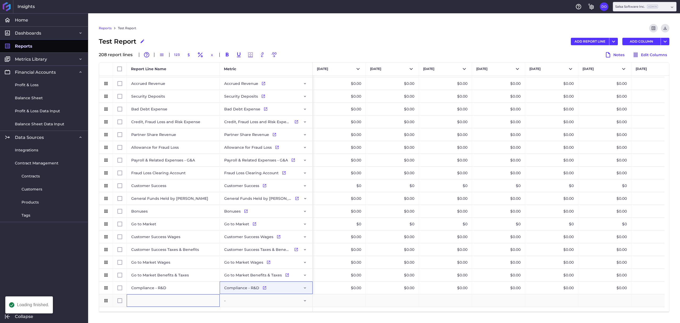
click at [149, 269] on div "Press SPACE to select this row." at bounding box center [173, 300] width 93 height 12
type input "Engineering - R&D"
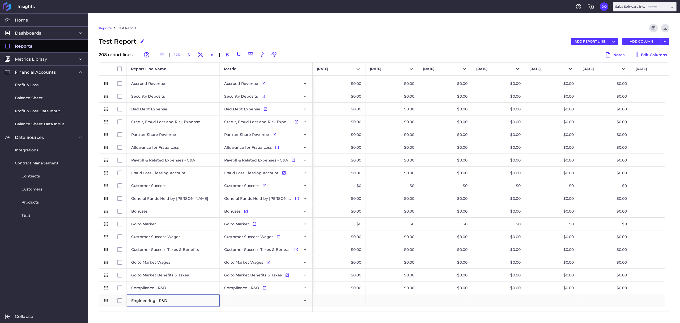
click at [241, 269] on div "-" at bounding box center [266, 300] width 84 height 12
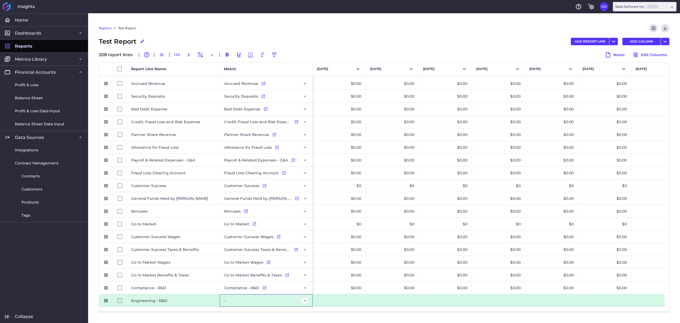
click at [304, 269] on icon "Press SPACE to select this row." at bounding box center [305, 300] width 2 height 1
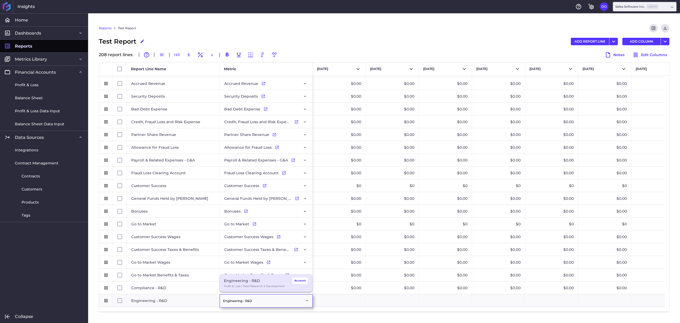
type input "Engineering - R&D"
click at [256, 269] on div "Profit & Loss / Total Research & Development" at bounding box center [266, 285] width 84 height 5
click at [566, 41] on button "ADD REPORT LINE" at bounding box center [590, 41] width 38 height 7
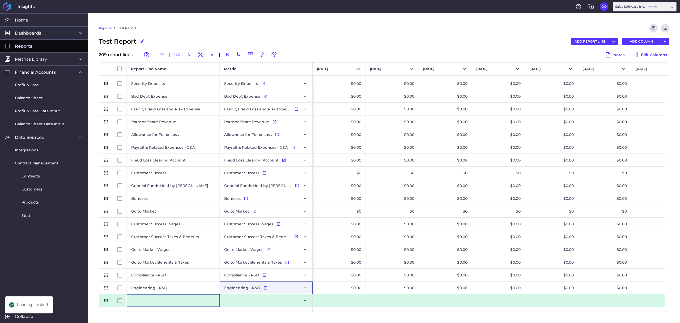
scroll to position [2434, 0]
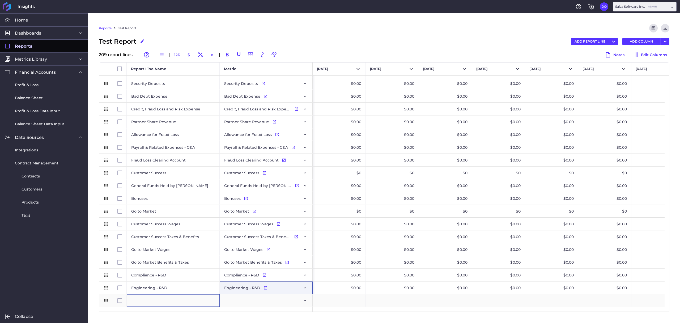
click at [175, 269] on div "Press SPACE to select this row." at bounding box center [173, 300] width 93 height 12
type input "Onboarding & Implementation - CS"
click at [303, 269] on icon "Press SPACE to select this row." at bounding box center [305, 300] width 4 height 4
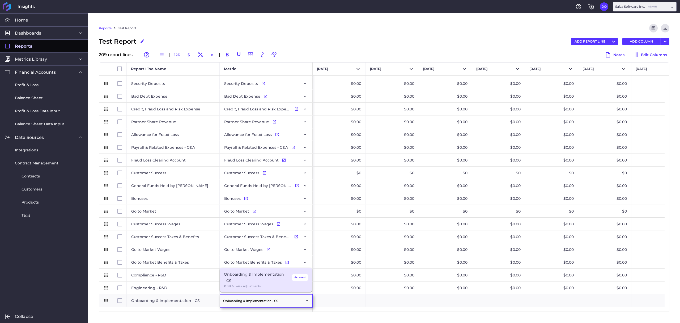
type input "Onboarding & Implementation - CS"
click at [269, 269] on div "Onboarding & Implementation - CS" at bounding box center [255, 277] width 62 height 13
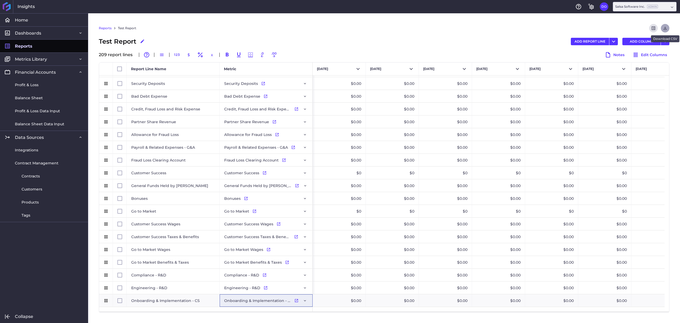
click at [566, 28] on icon "Download" at bounding box center [665, 28] width 3 height 3
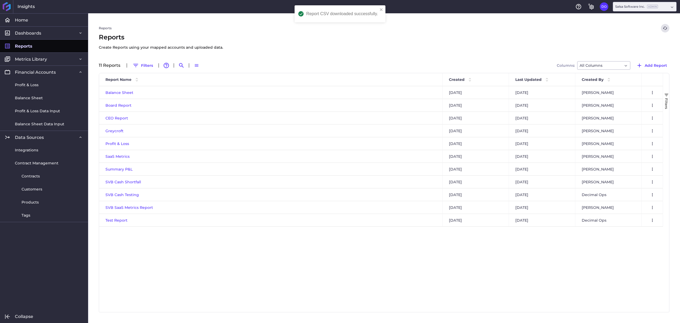
click at [566, 22] on div "Reports Refresh table data Reports Create Reports using your mapped accounts an…" at bounding box center [384, 167] width 592 height 309
click at [123, 220] on span "Test Report" at bounding box center [116, 220] width 22 height 5
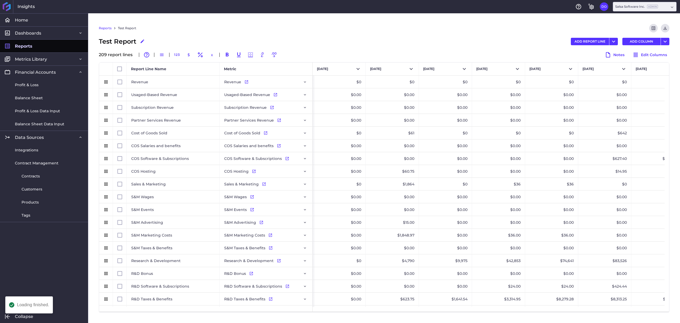
click at [506, 32] on div "Reports Test Report Preview Report Download CSV" at bounding box center [384, 30] width 571 height 13
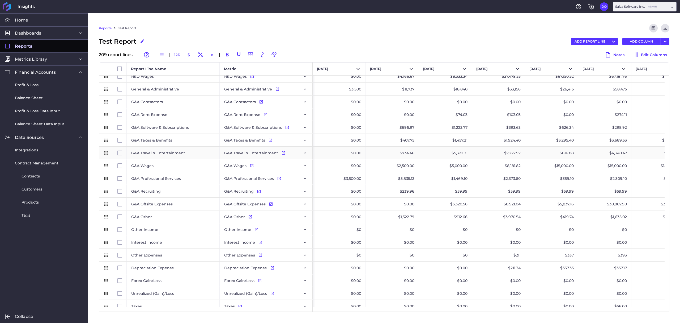
scroll to position [283, 0]
